Goal: Complete application form: Complete application form

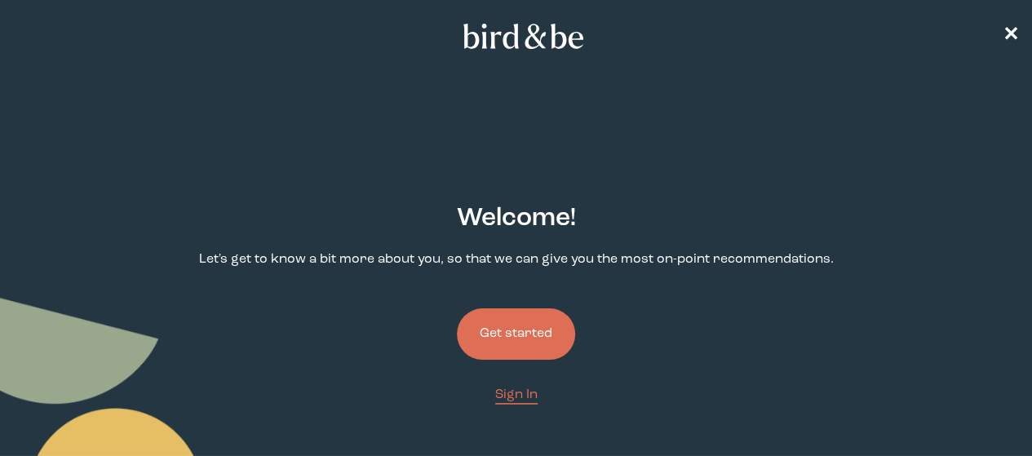
click at [496, 308] on button "Get started" at bounding box center [516, 333] width 118 height 51
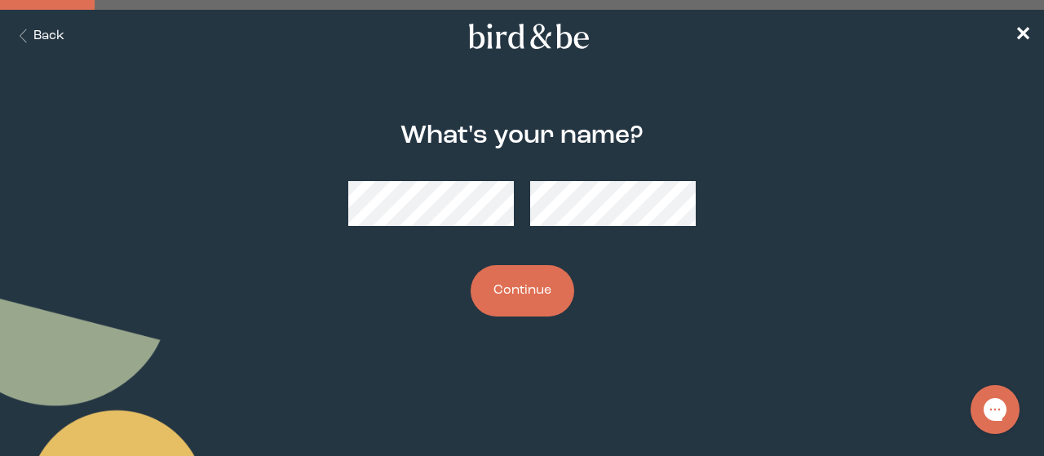
click at [471, 265] on button "Continue" at bounding box center [523, 290] width 104 height 51
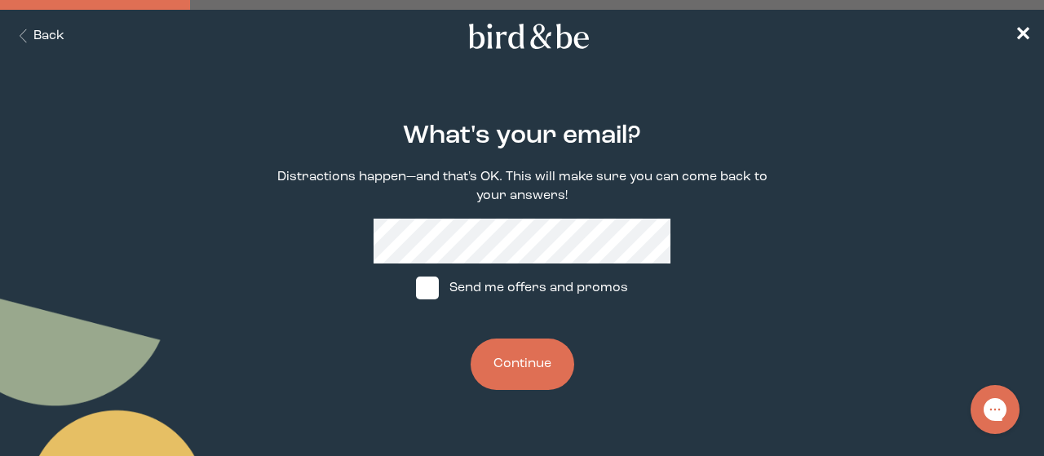
click at [471, 338] on button "Continue" at bounding box center [523, 363] width 104 height 51
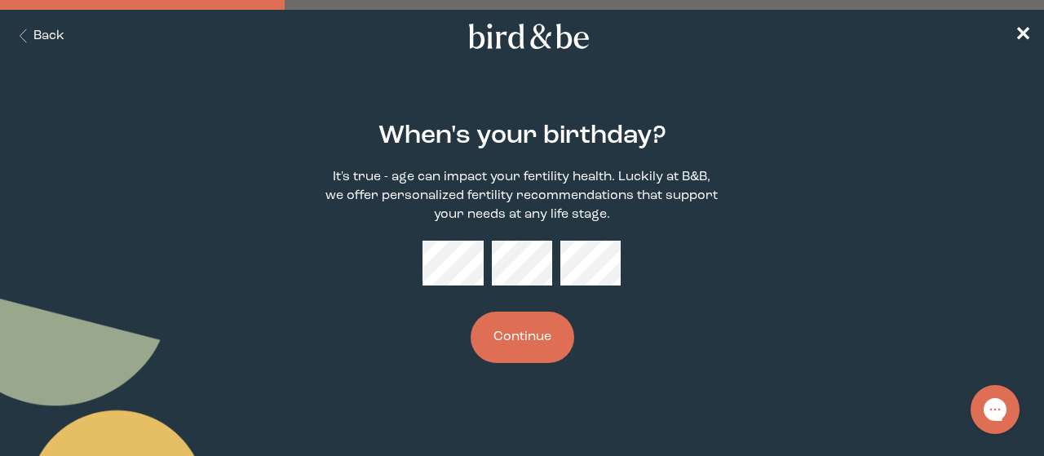
click at [471, 312] on button "Continue" at bounding box center [523, 337] width 104 height 51
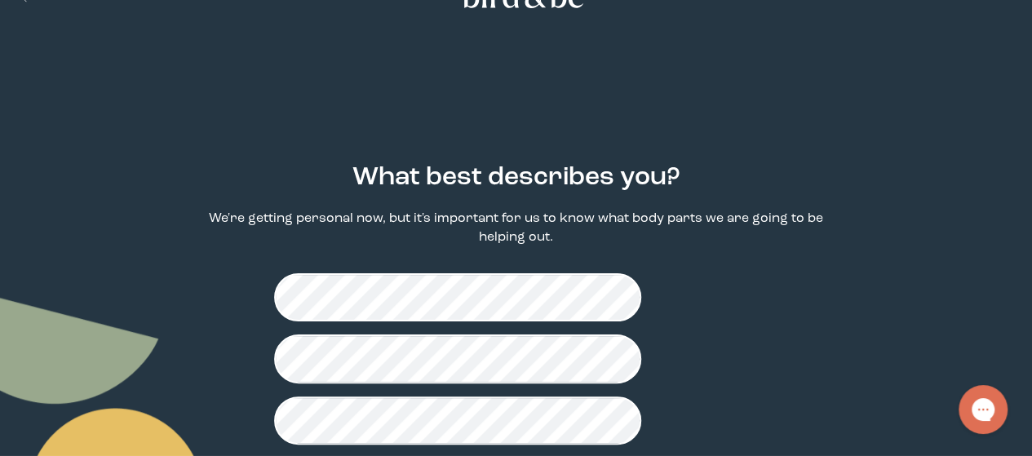
scroll to position [77, 0]
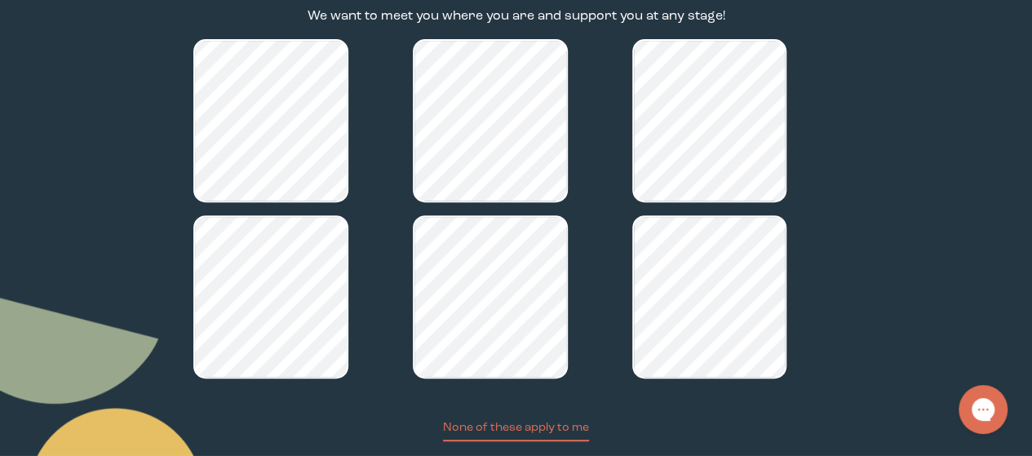
scroll to position [300, 0]
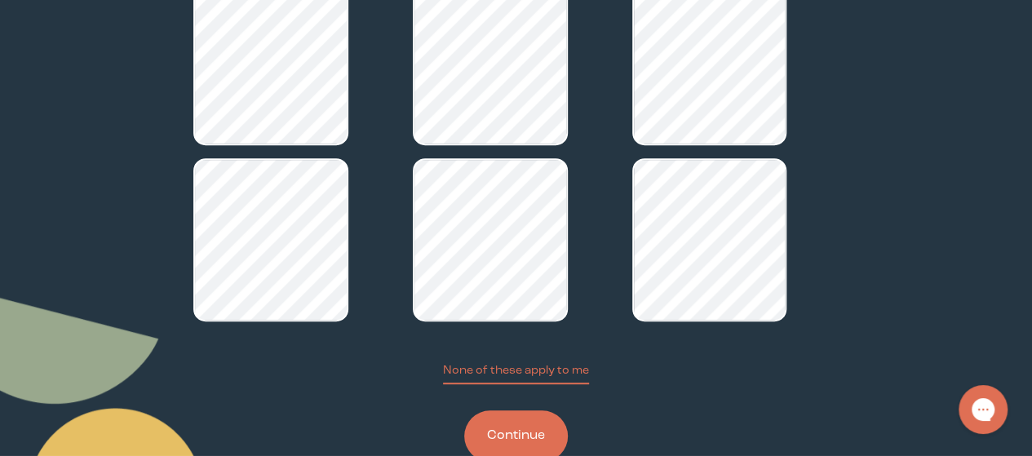
click at [499, 410] on button "Continue" at bounding box center [516, 435] width 104 height 51
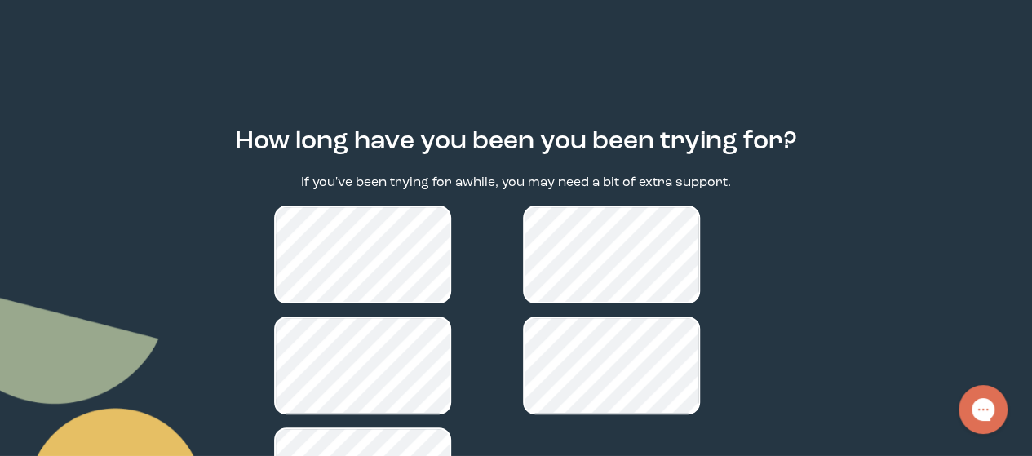
scroll to position [163, 0]
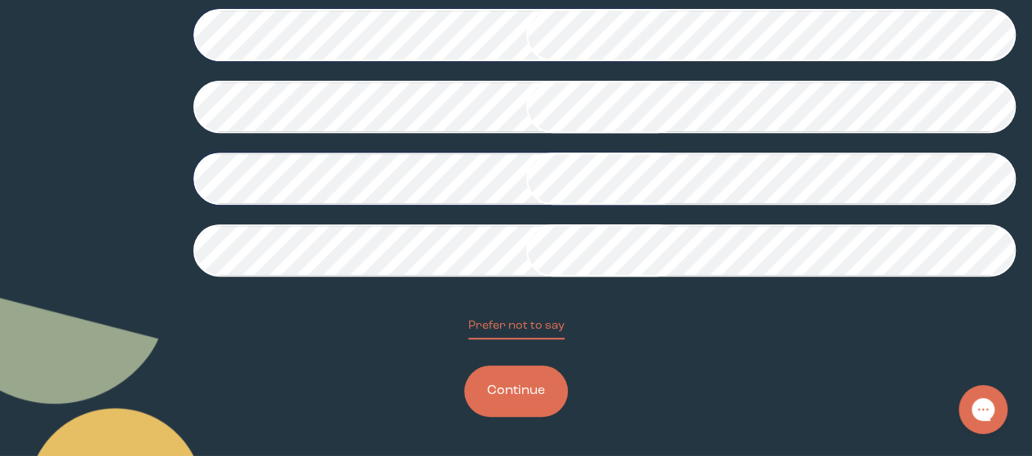
scroll to position [497, 0]
click at [527, 391] on button "Continue" at bounding box center [516, 390] width 104 height 51
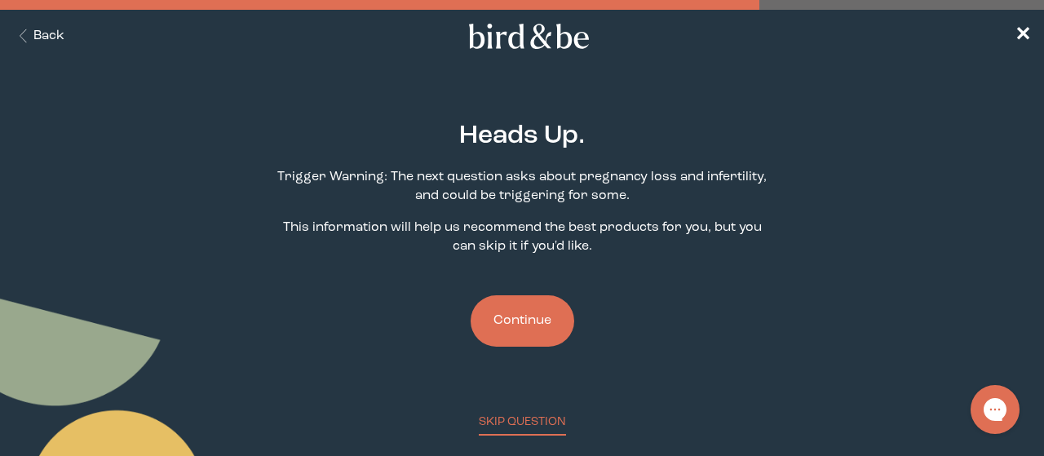
click at [527, 317] on button "Continue" at bounding box center [523, 320] width 104 height 51
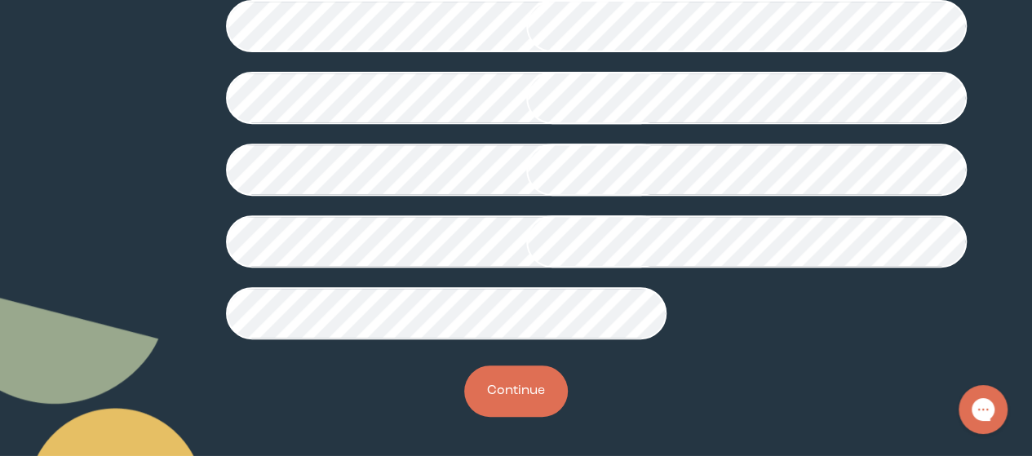
scroll to position [563, 0]
click at [510, 389] on button "Continue" at bounding box center [516, 390] width 104 height 51
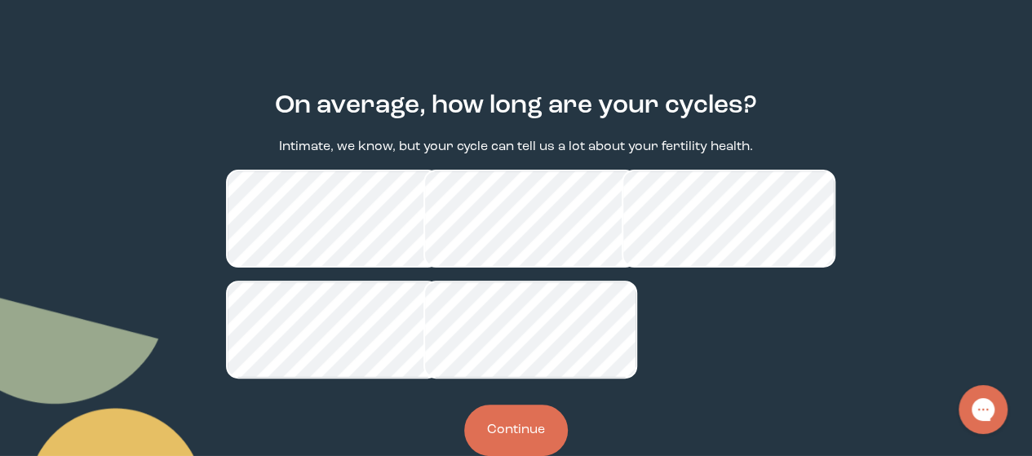
scroll to position [180, 0]
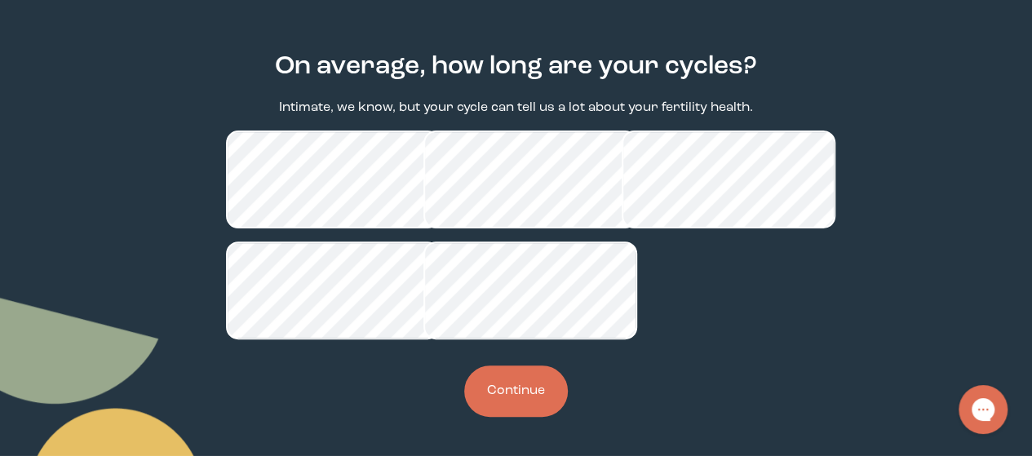
click at [521, 397] on button "Continue" at bounding box center [516, 390] width 104 height 51
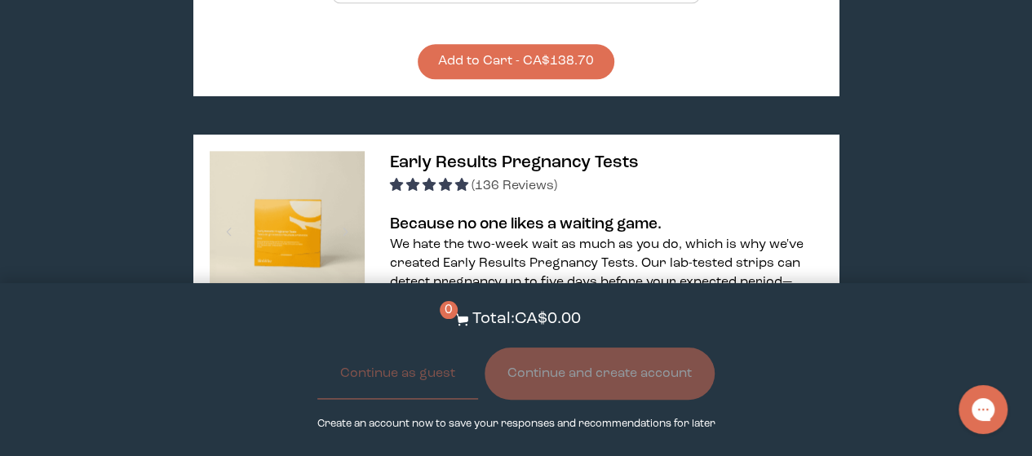
scroll to position [1223, 0]
